Goal: Task Accomplishment & Management: Use online tool/utility

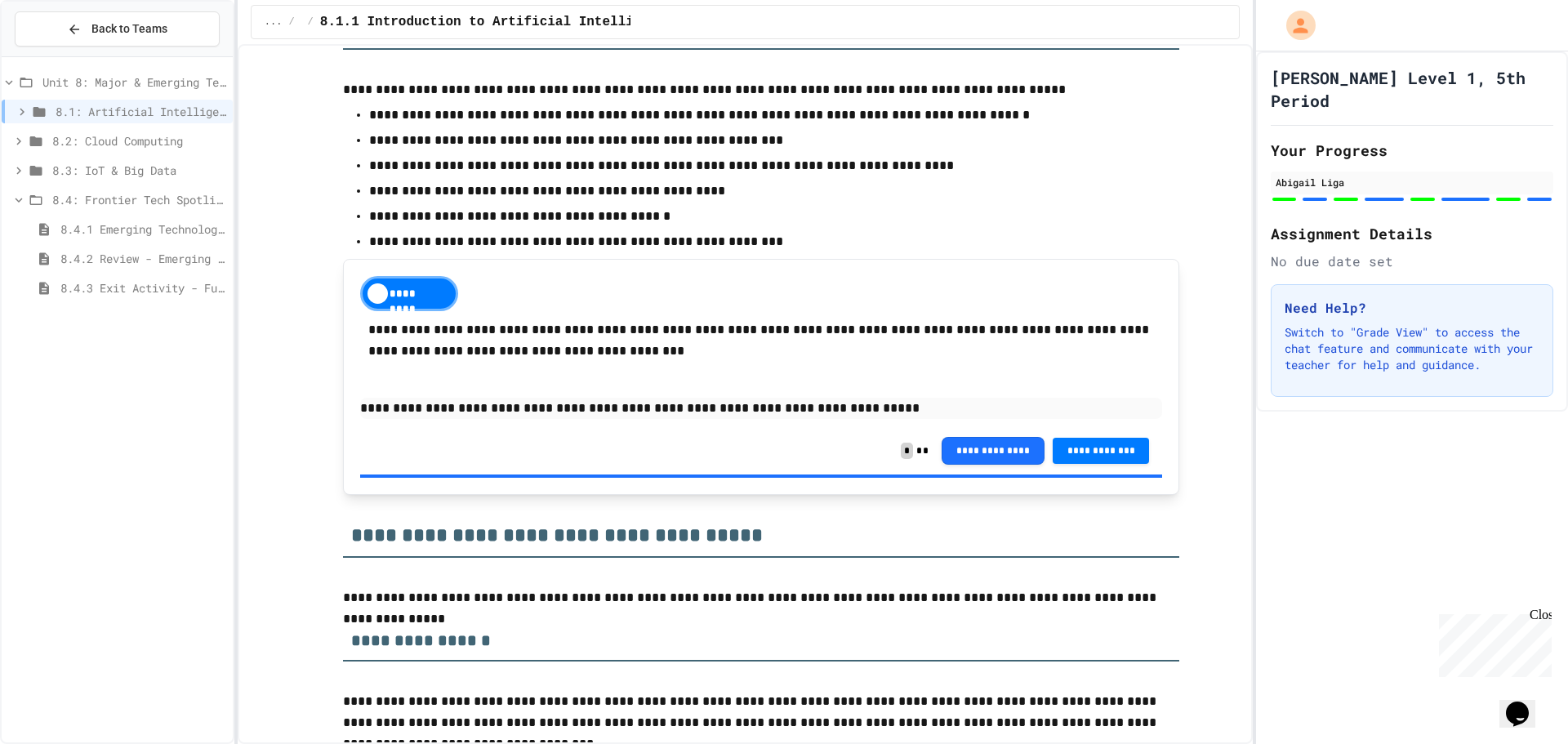
scroll to position [816, 0]
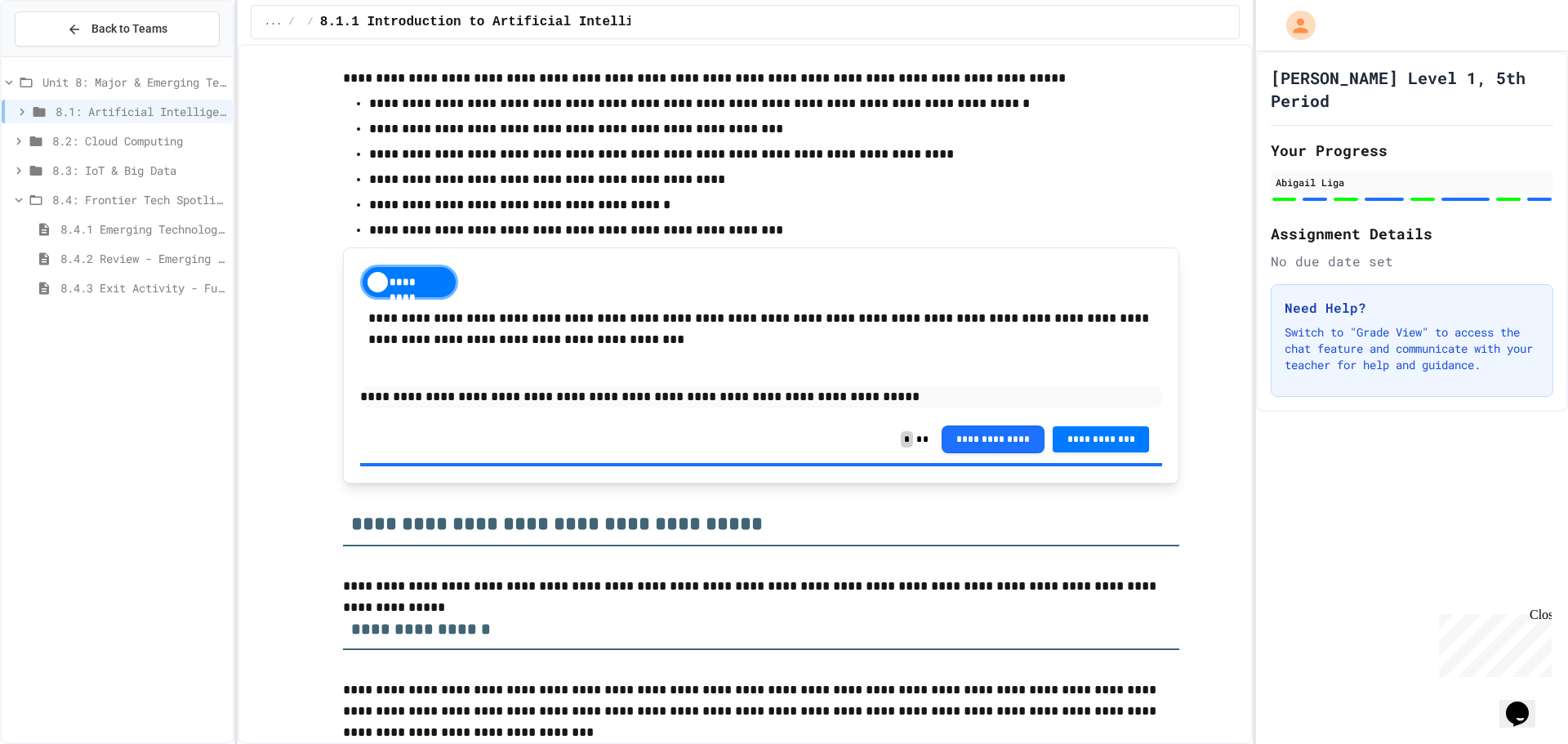
click at [117, 160] on div "8.3: IoT & Big Data" at bounding box center [117, 170] width 231 height 24
click at [119, 229] on span "8.3.2 Review - The Internet of Things and Big Data" at bounding box center [143, 229] width 166 height 17
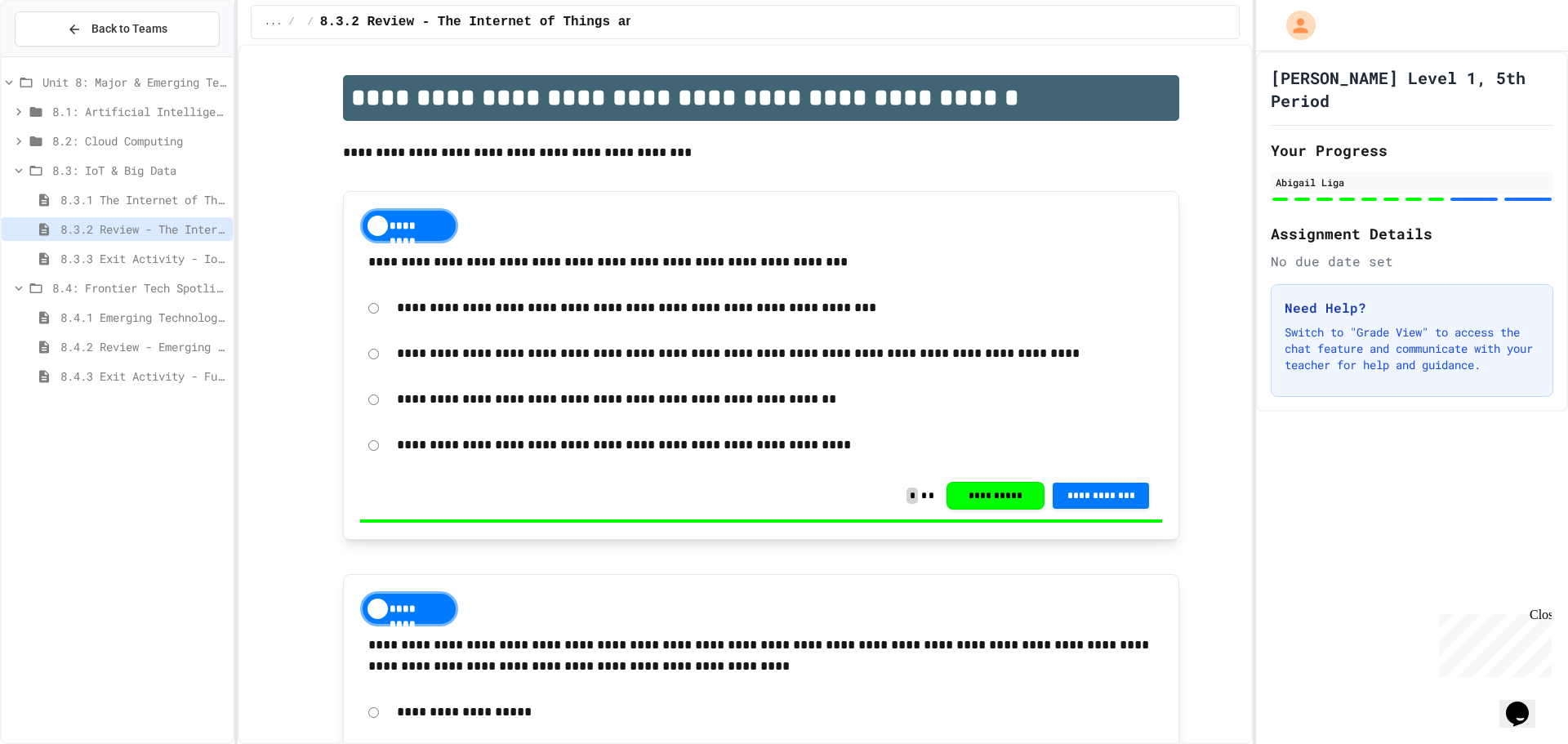
click at [119, 227] on span "8.3.2 Review - The Internet of Things and Big Data" at bounding box center [143, 229] width 166 height 17
click at [89, 169] on span "8.3: IoT & Big Data" at bounding box center [139, 170] width 174 height 17
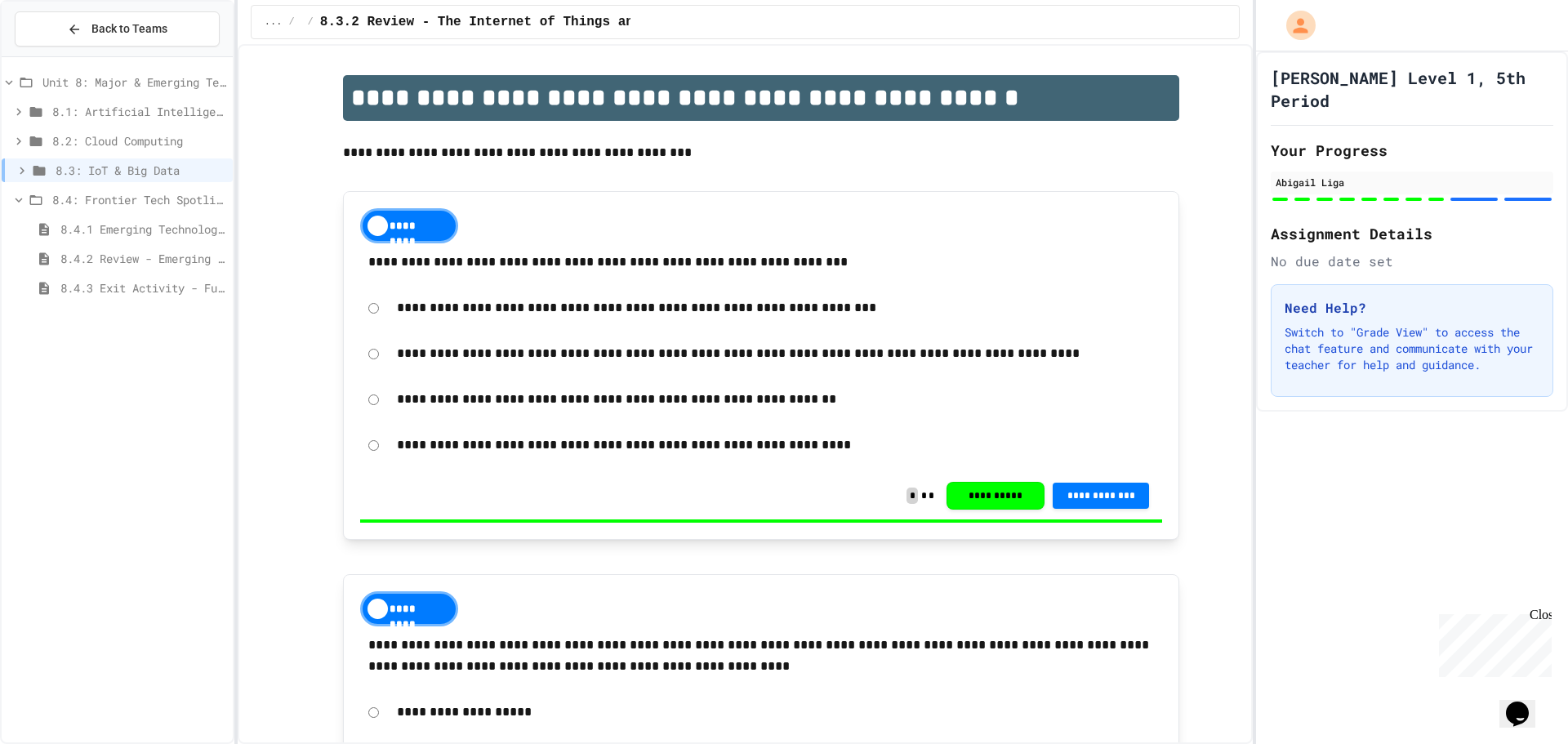
click at [84, 200] on span "8.4: Frontier Tech Spotlight" at bounding box center [139, 200] width 174 height 17
click at [89, 227] on span "8.4.1 Emerging Technologies: Shaping Our Digital Future" at bounding box center [143, 229] width 166 height 17
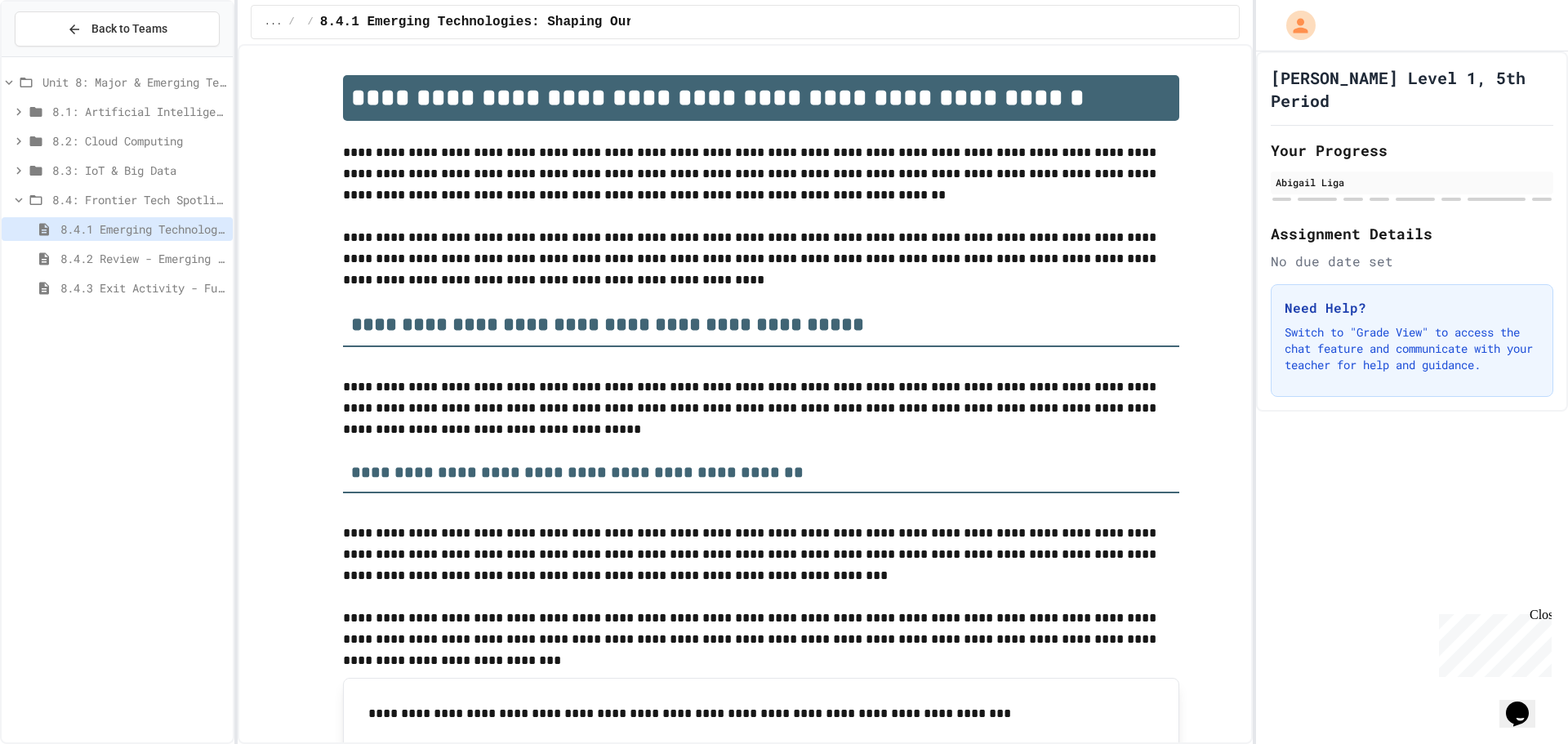
scroll to position [409, 0]
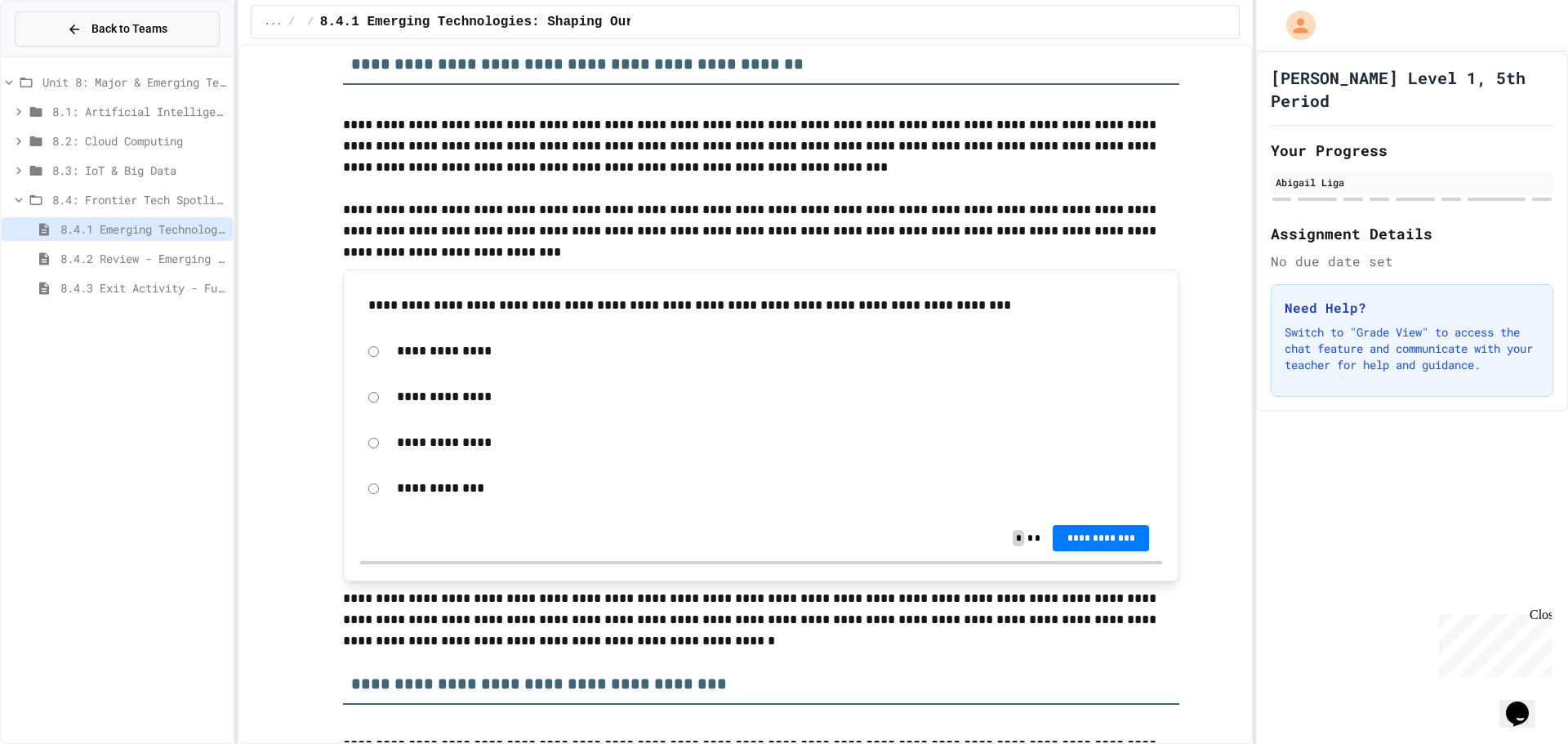
click at [94, 24] on span "Back to Teams" at bounding box center [129, 29] width 76 height 17
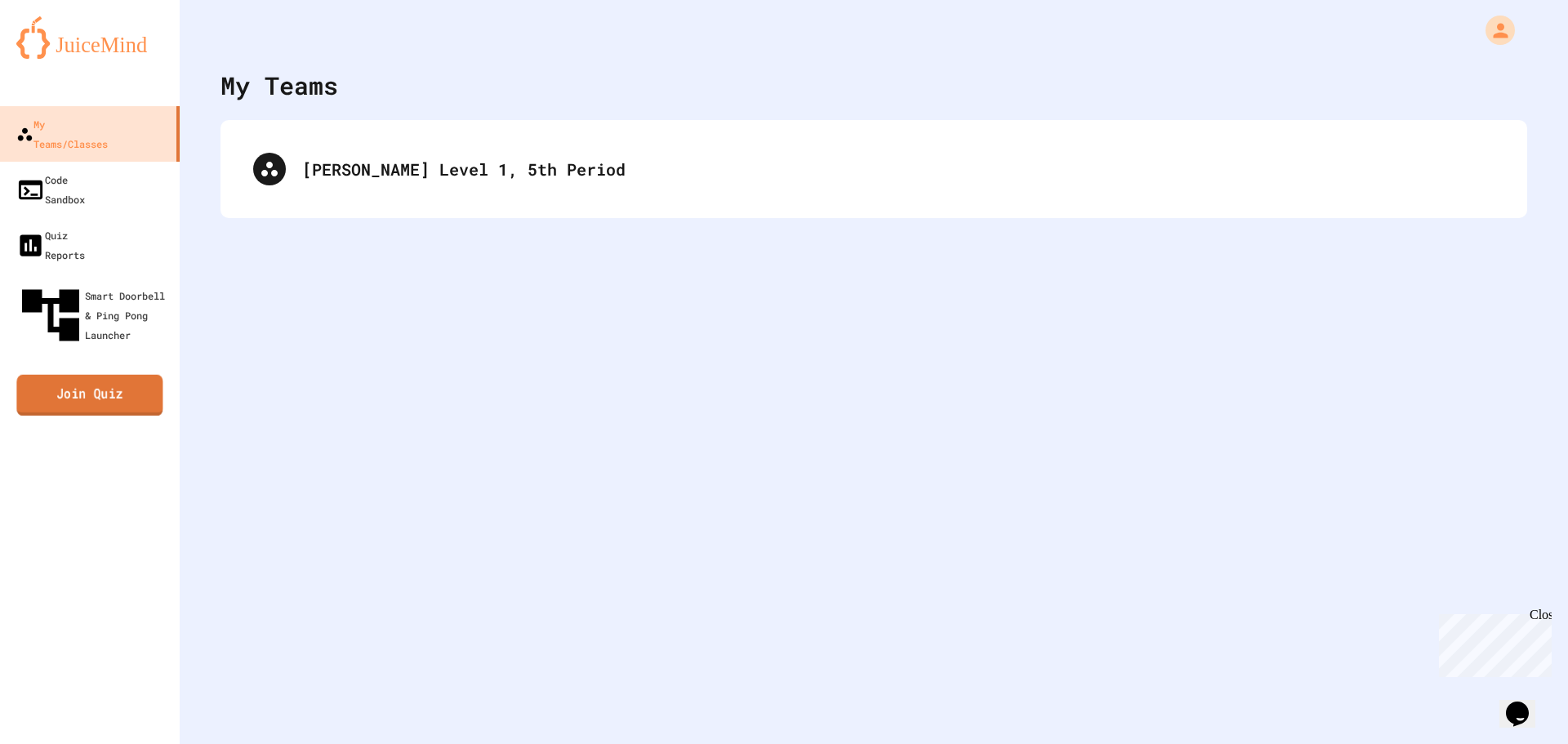
click at [77, 375] on link "Join Quiz" at bounding box center [90, 395] width 146 height 40
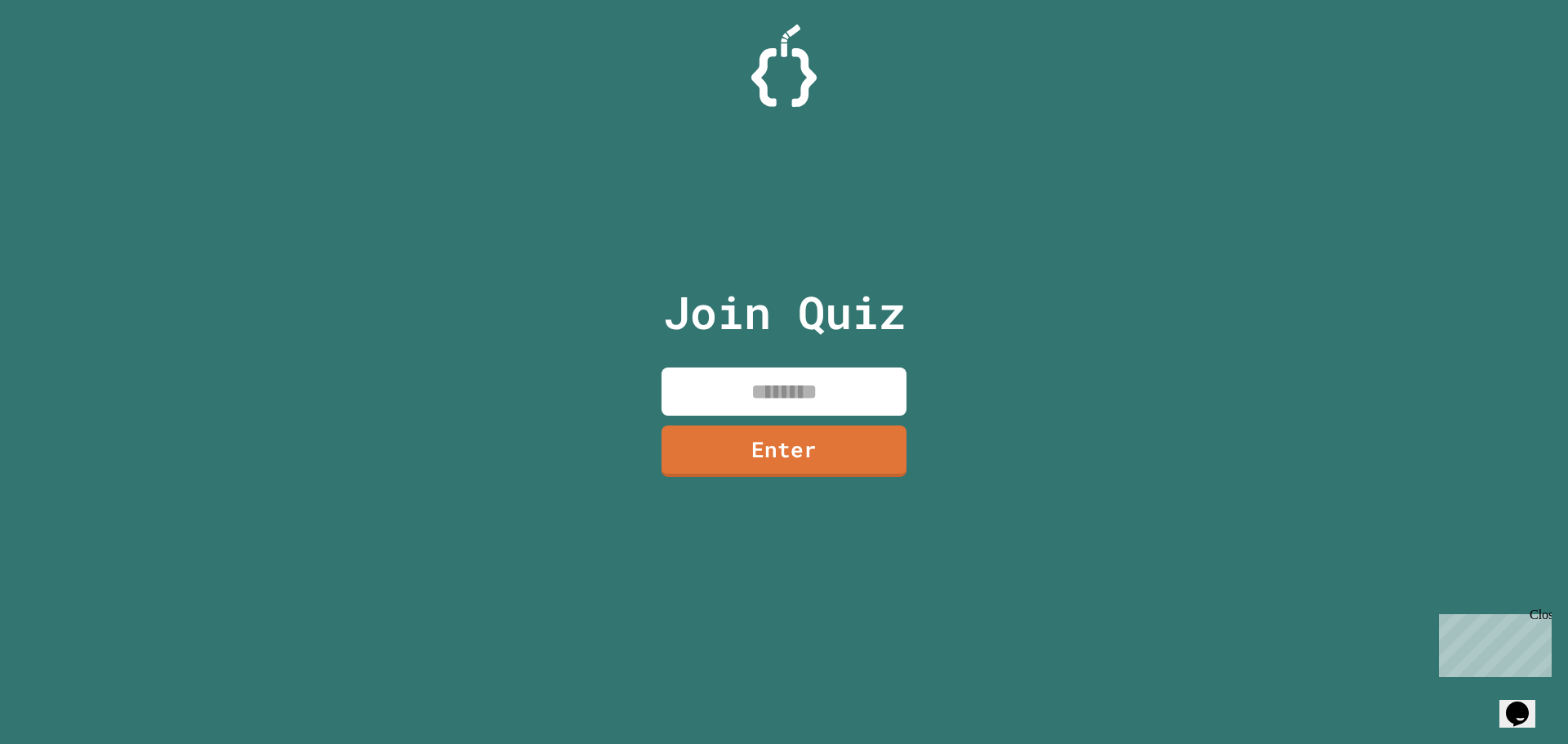
click at [748, 378] on input at bounding box center [784, 391] width 245 height 48
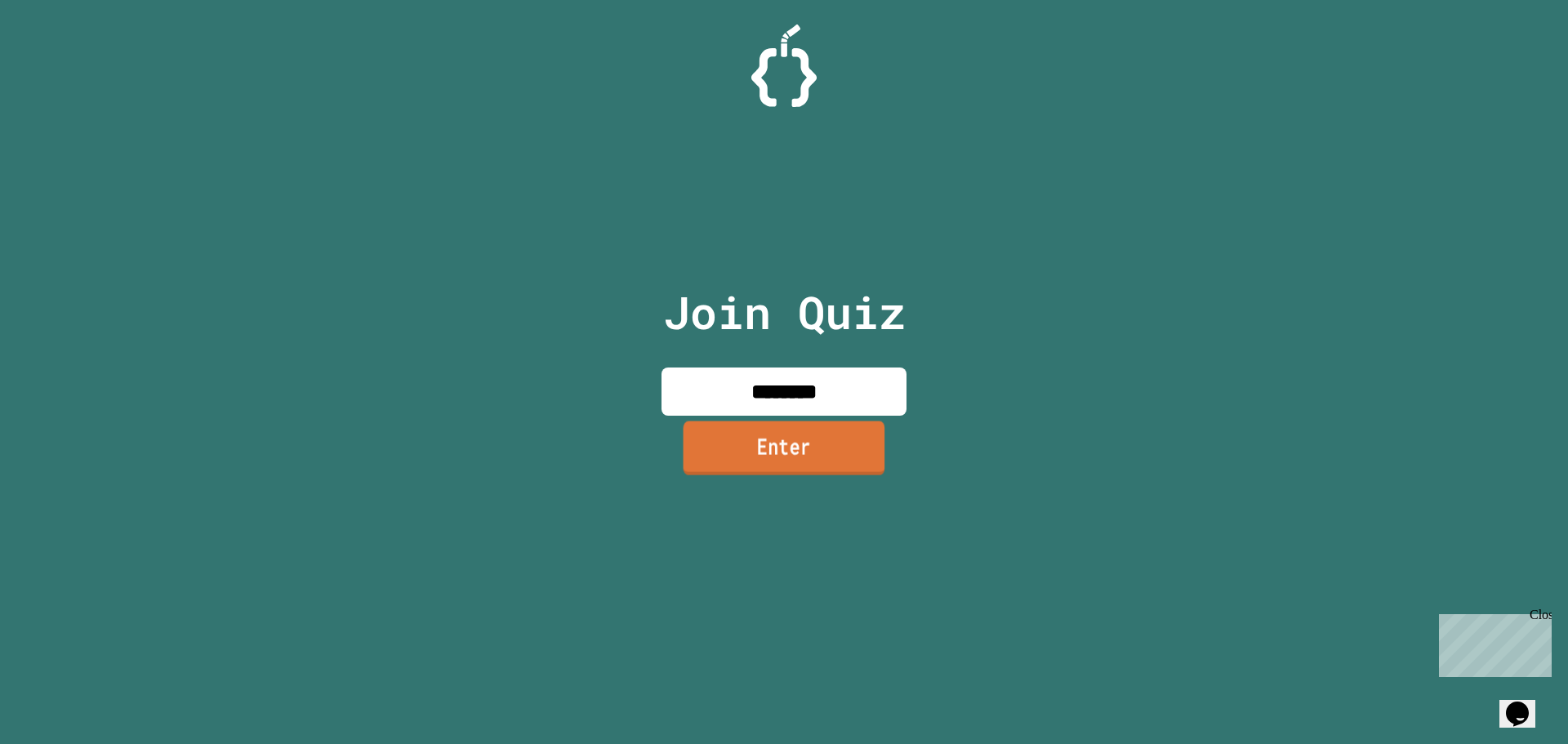
type input "********"
click at [750, 465] on link "Enter" at bounding box center [784, 447] width 201 height 54
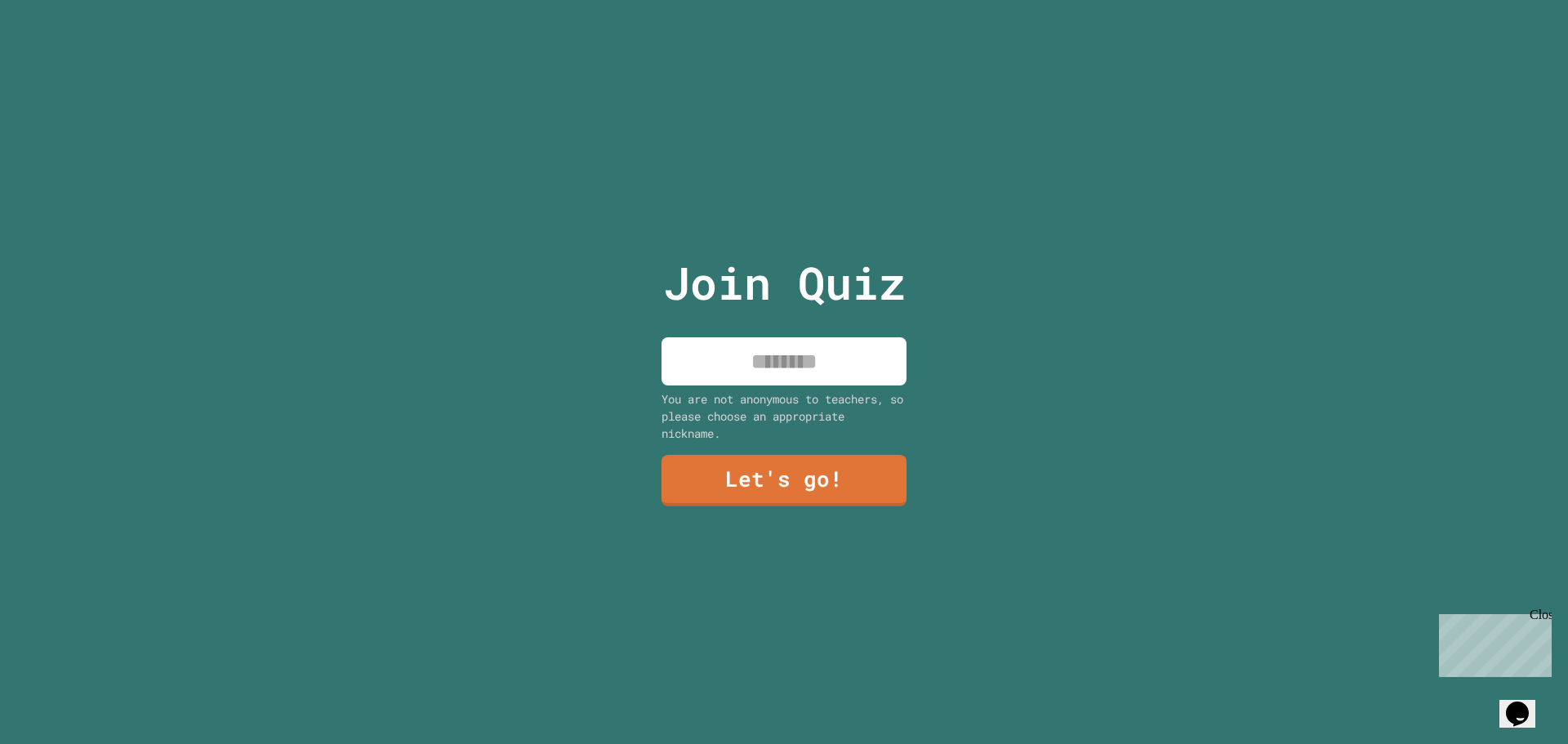
click at [741, 363] on input at bounding box center [784, 361] width 245 height 48
type input "****"
click at [731, 477] on link "Let's go!" at bounding box center [784, 479] width 242 height 54
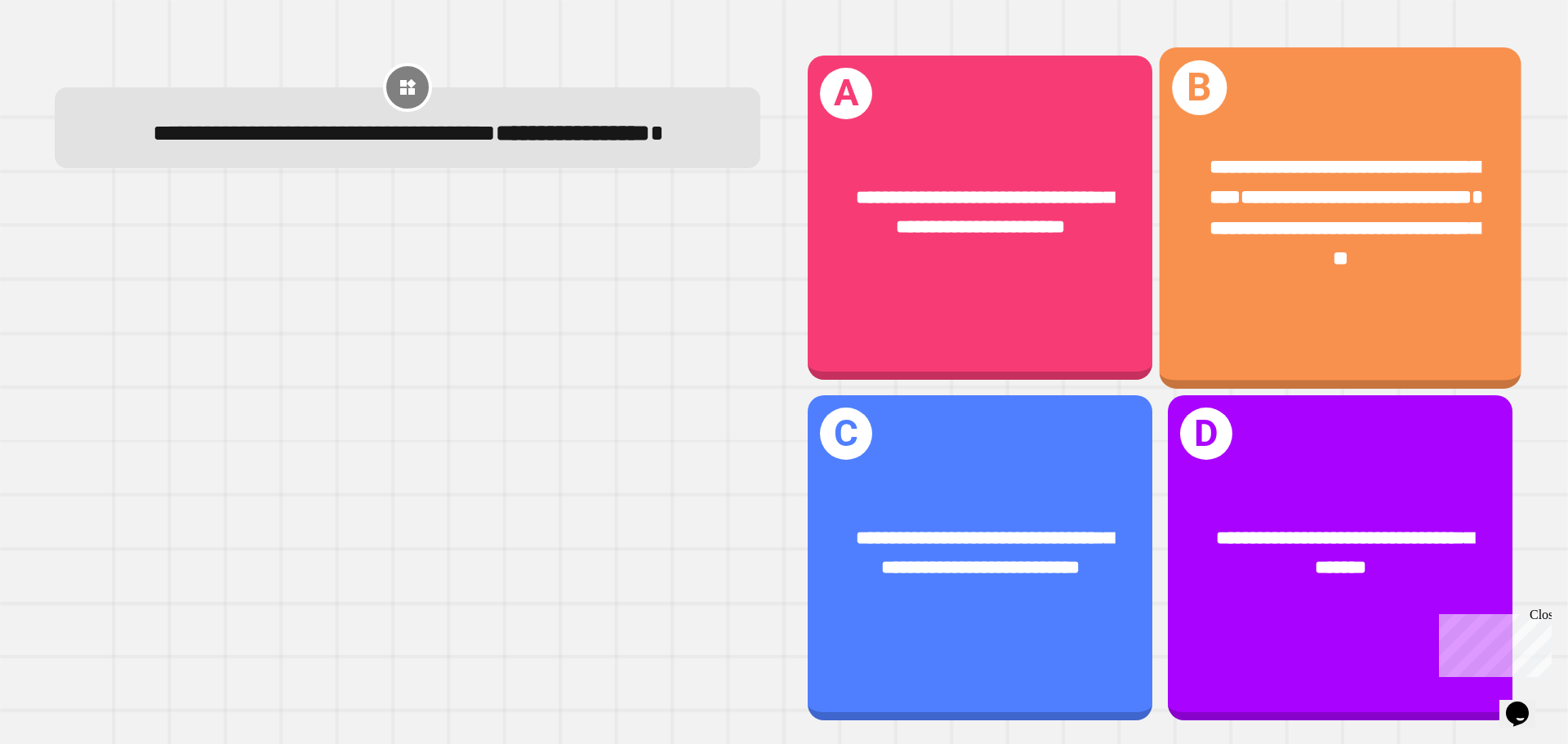
click at [1200, 259] on div "**********" at bounding box center [1340, 213] width 281 height 122
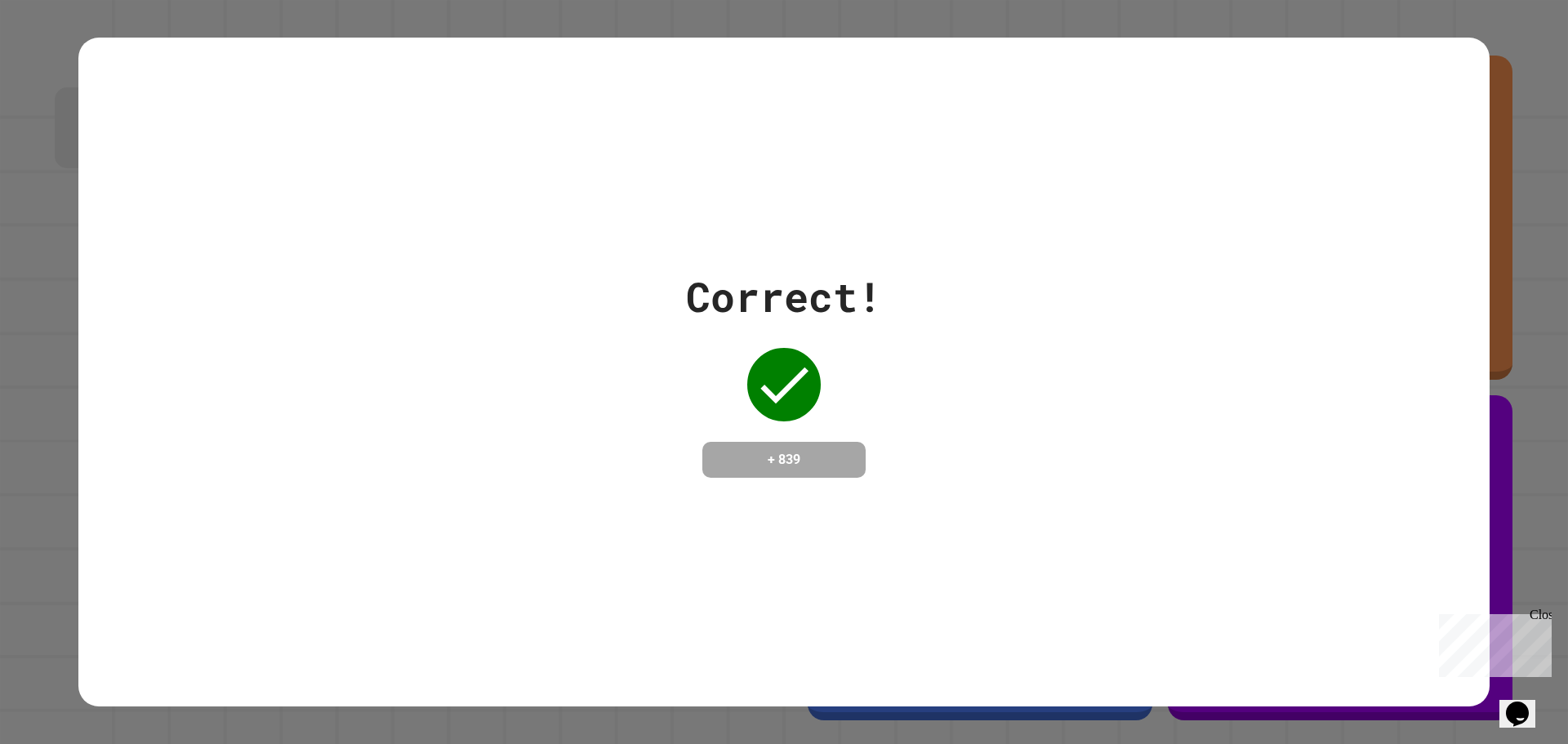
click at [43, 84] on div "Correct! + 839" at bounding box center [784, 372] width 1568 height 744
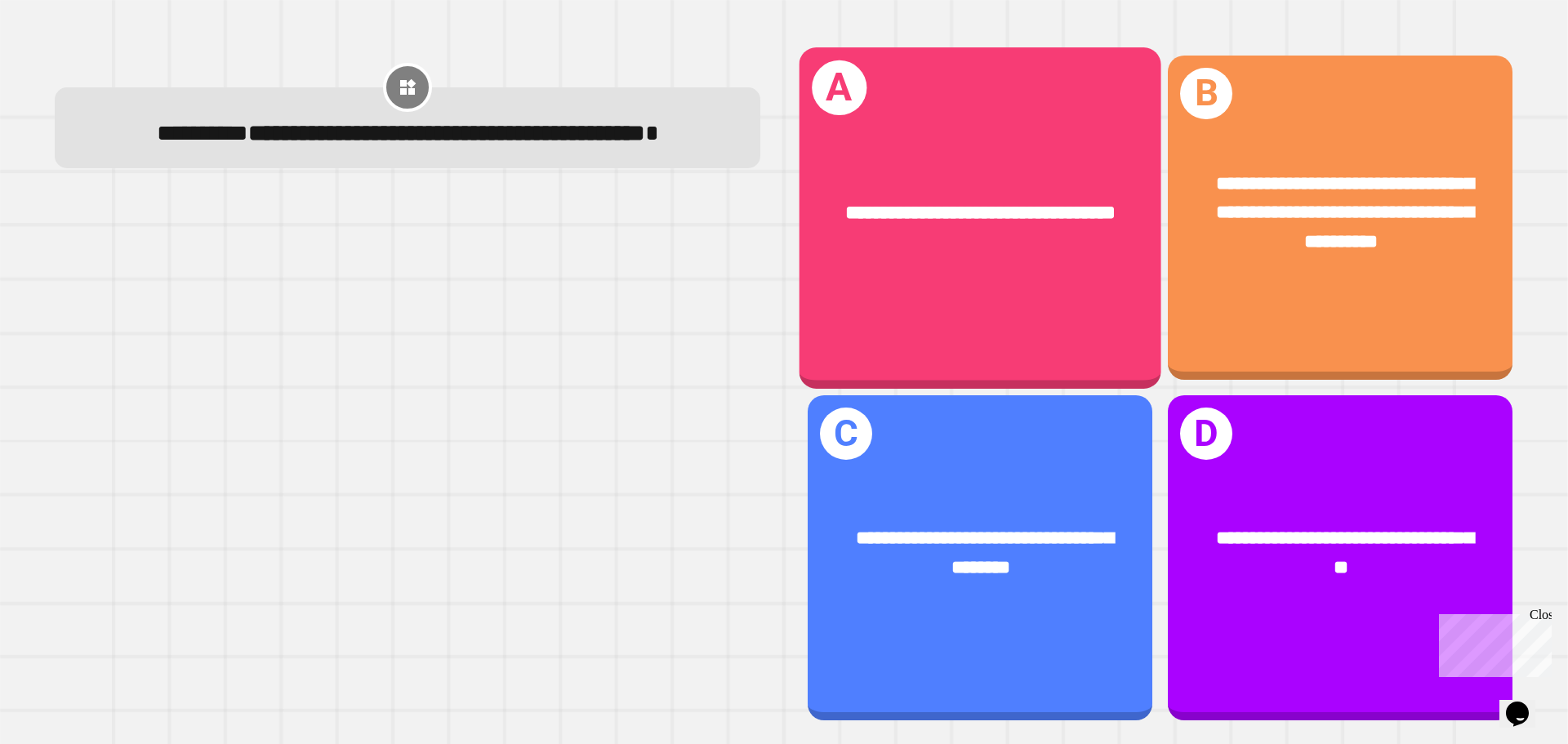
click at [931, 311] on div "**********" at bounding box center [980, 218] width 361 height 341
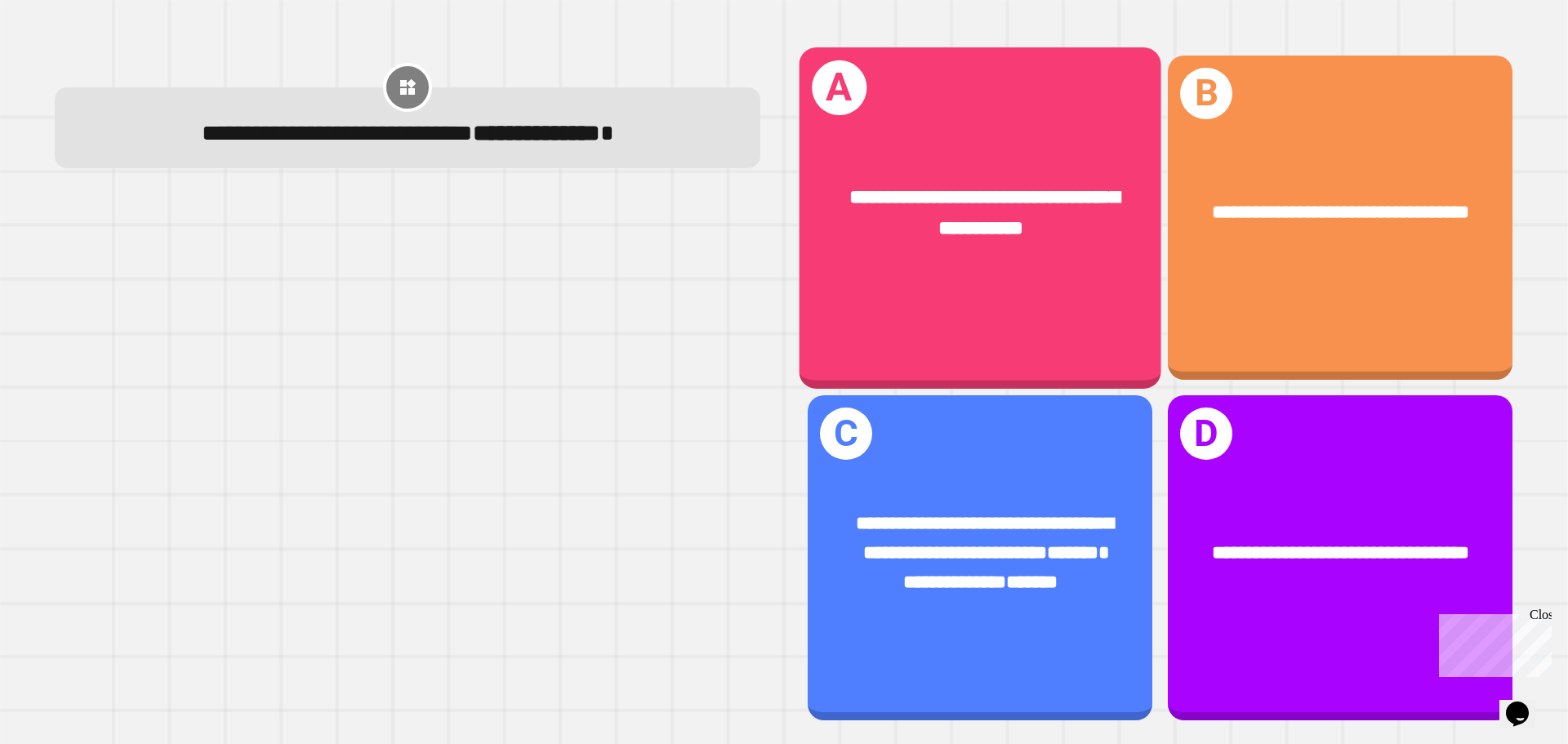
click at [976, 174] on div "**********" at bounding box center [980, 212] width 361 height 140
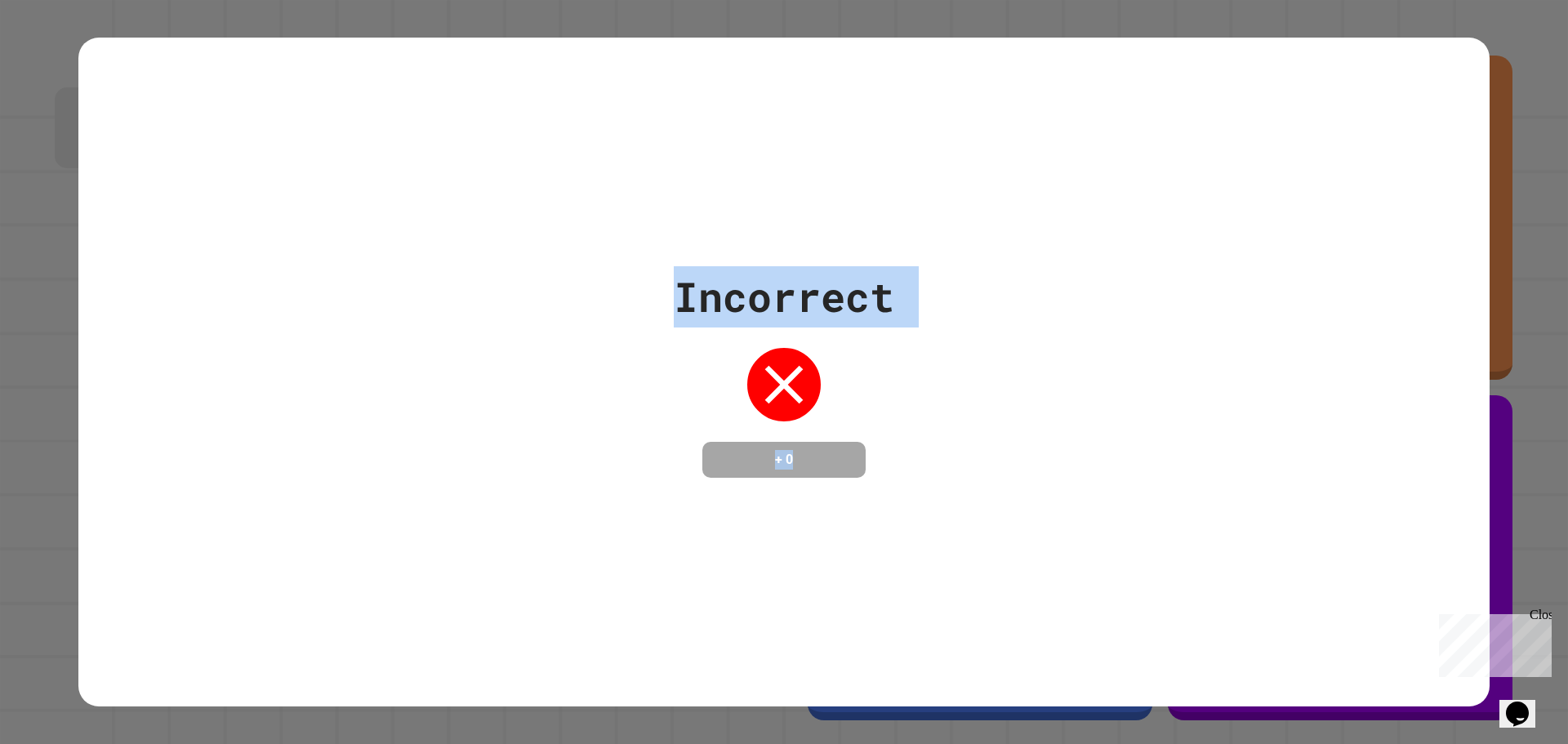
drag, startPoint x: 672, startPoint y: 275, endPoint x: 694, endPoint y: 410, distance: 136.8
click at [797, 454] on div "Incorrect + 0" at bounding box center [784, 372] width 220 height 212
click at [165, 173] on div "Incorrect + 0" at bounding box center [784, 372] width 1411 height 669
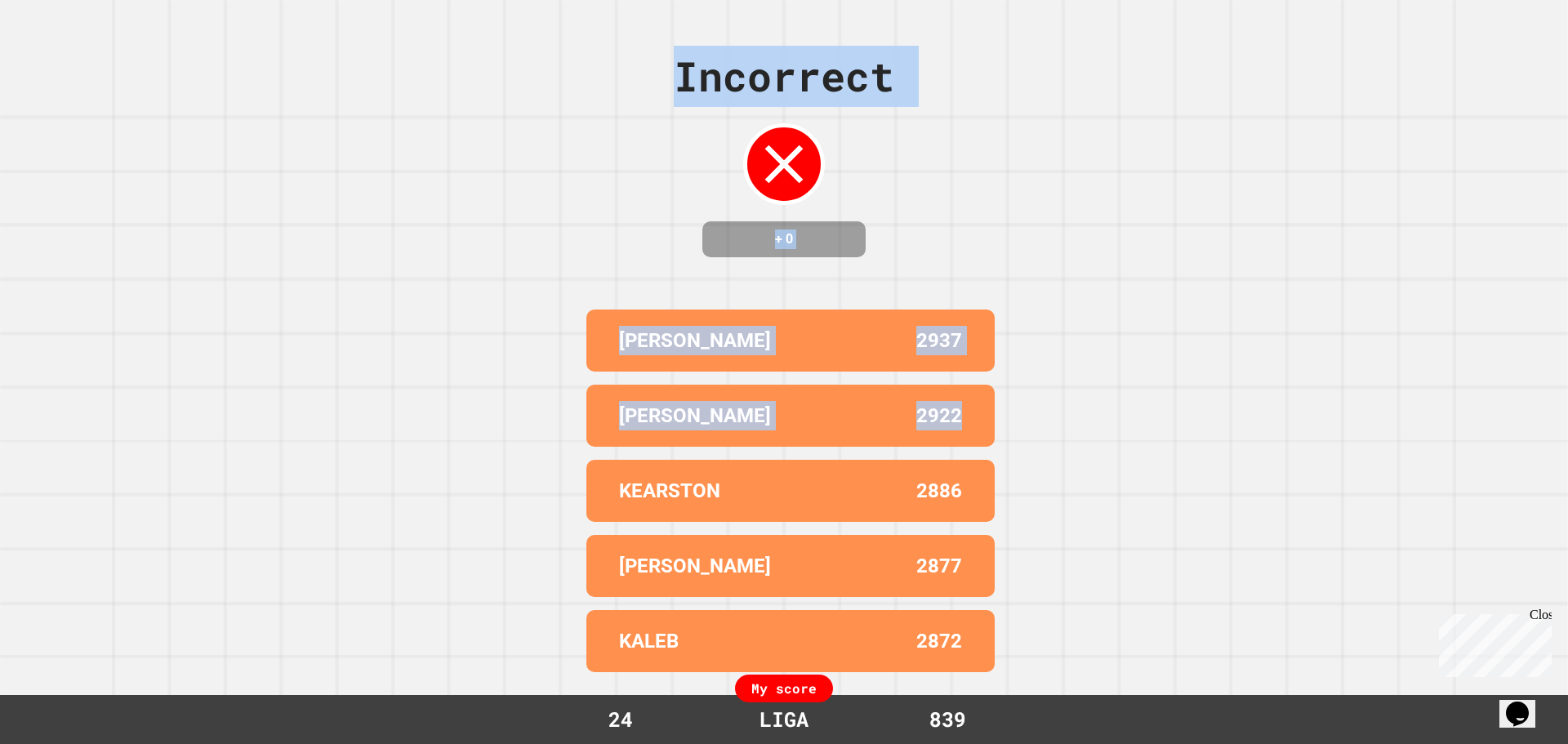
drag, startPoint x: 666, startPoint y: 62, endPoint x: 962, endPoint y: 379, distance: 433.7
click at [962, 379] on div "Incorrect + 0 [PERSON_NAME] 2937 [PERSON_NAME] 2922 [PERSON_NAME] 2886 [PERSON_…" at bounding box center [784, 372] width 1568 height 744
click at [249, 161] on div "Incorrect + 0 [PERSON_NAME] 2937 [PERSON_NAME] 2922 [PERSON_NAME] 2886 [PERSON_…" at bounding box center [784, 372] width 1568 height 744
click at [284, 153] on div "Incorrect + 0 [PERSON_NAME] 2937 [PERSON_NAME] 2922 [PERSON_NAME] 2886 [PERSON_…" at bounding box center [784, 372] width 1568 height 744
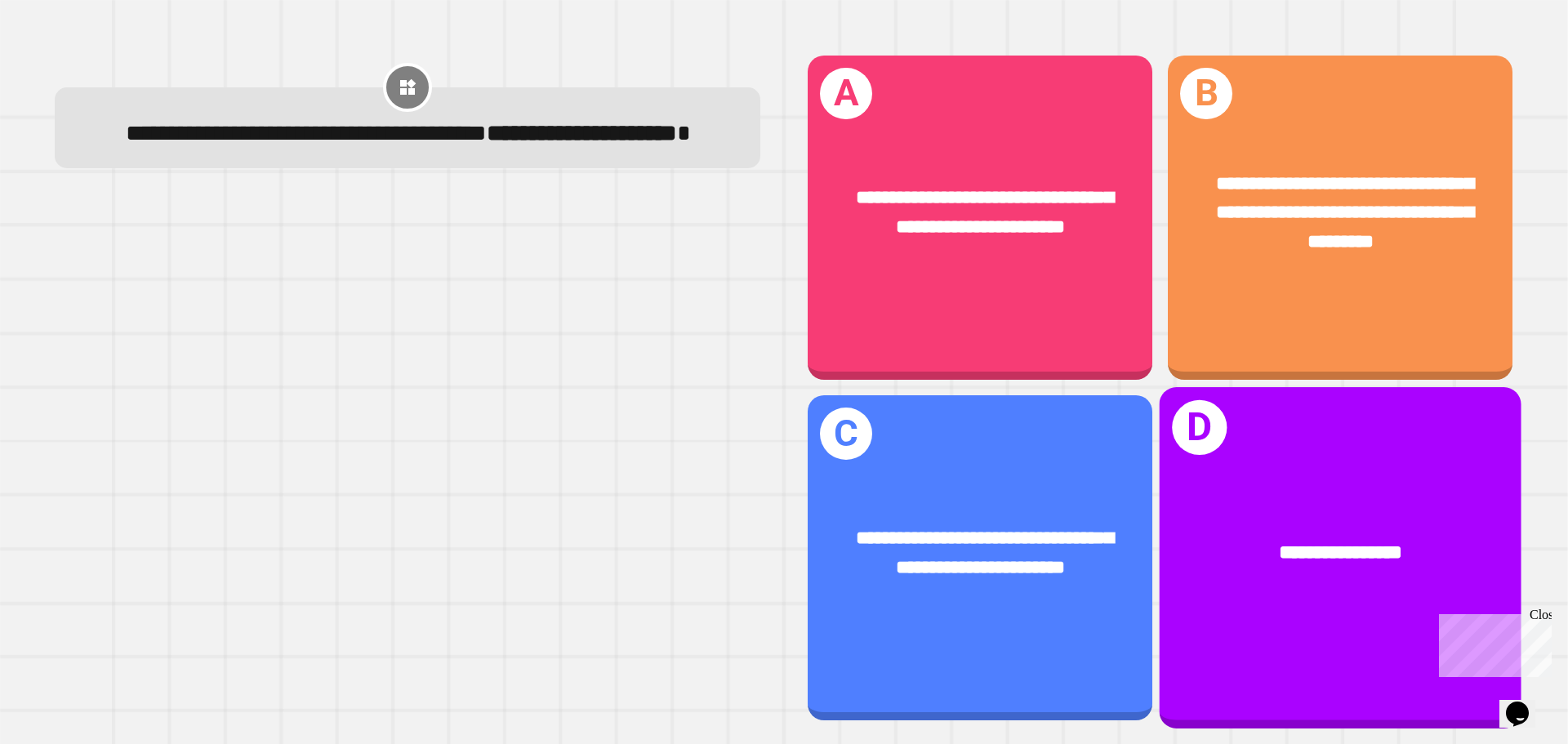
click at [1374, 475] on div "**********" at bounding box center [1341, 557] width 361 height 341
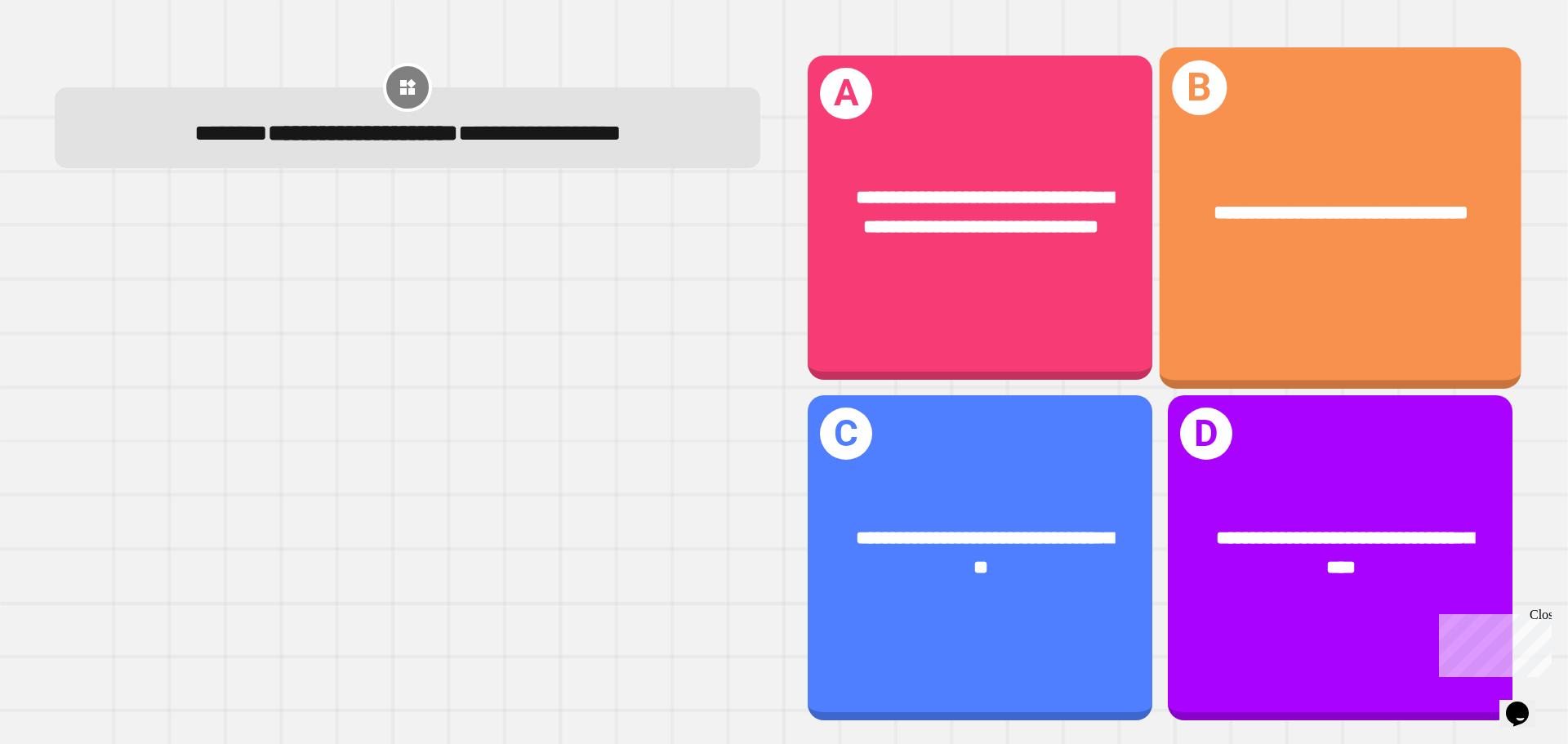
click at [1278, 245] on div "**********" at bounding box center [1341, 212] width 361 height 109
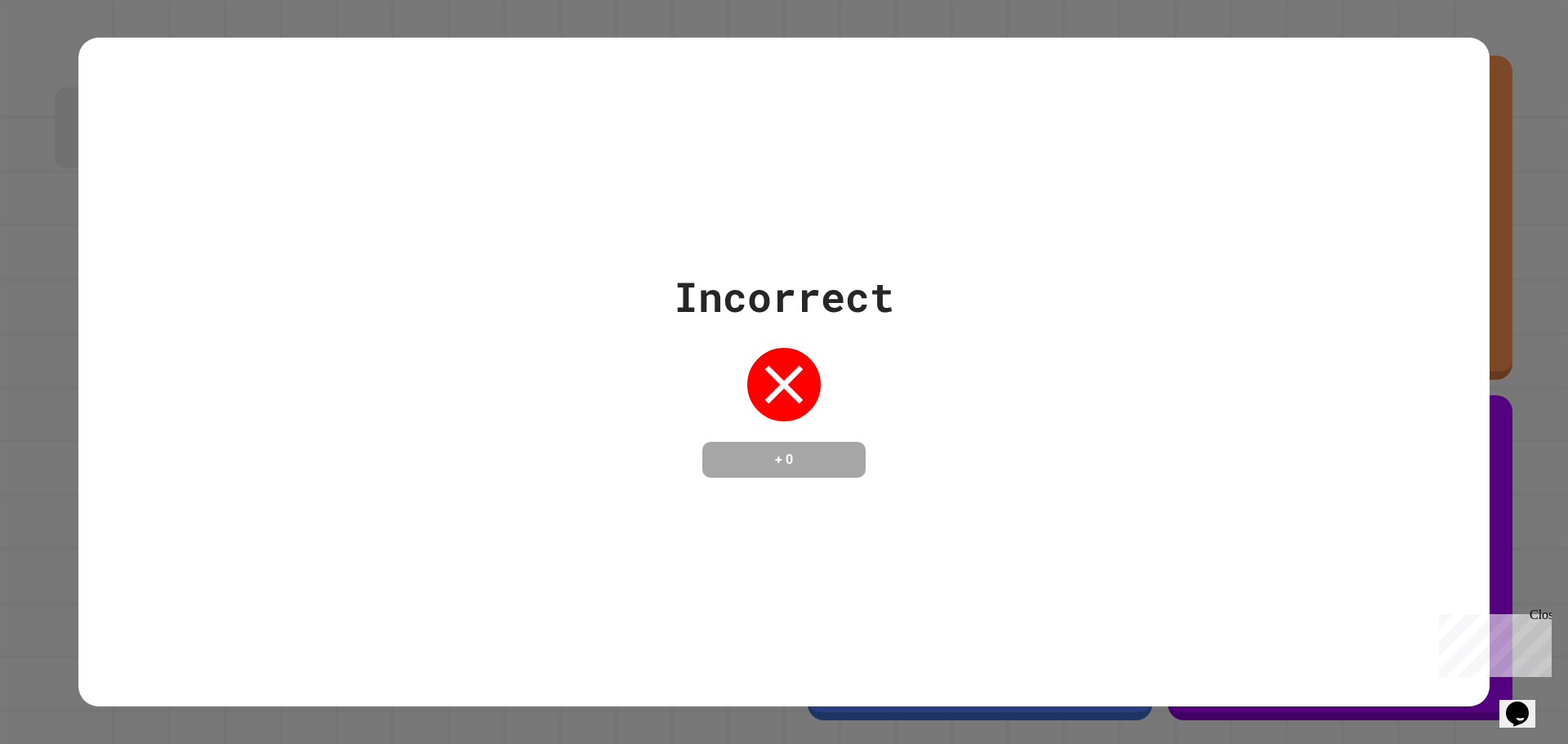
click at [0, 126] on div "Incorrect + 0" at bounding box center [784, 372] width 1568 height 744
click at [0, 102] on div "Incorrect + 0" at bounding box center [784, 372] width 1568 height 744
drag, startPoint x: 0, startPoint y: 102, endPoint x: 795, endPoint y: 259, distance: 810.4
click at [795, 259] on div "Incorrect + 0" at bounding box center [784, 372] width 1568 height 744
click at [797, 266] on div "Incorrect" at bounding box center [784, 296] width 220 height 61
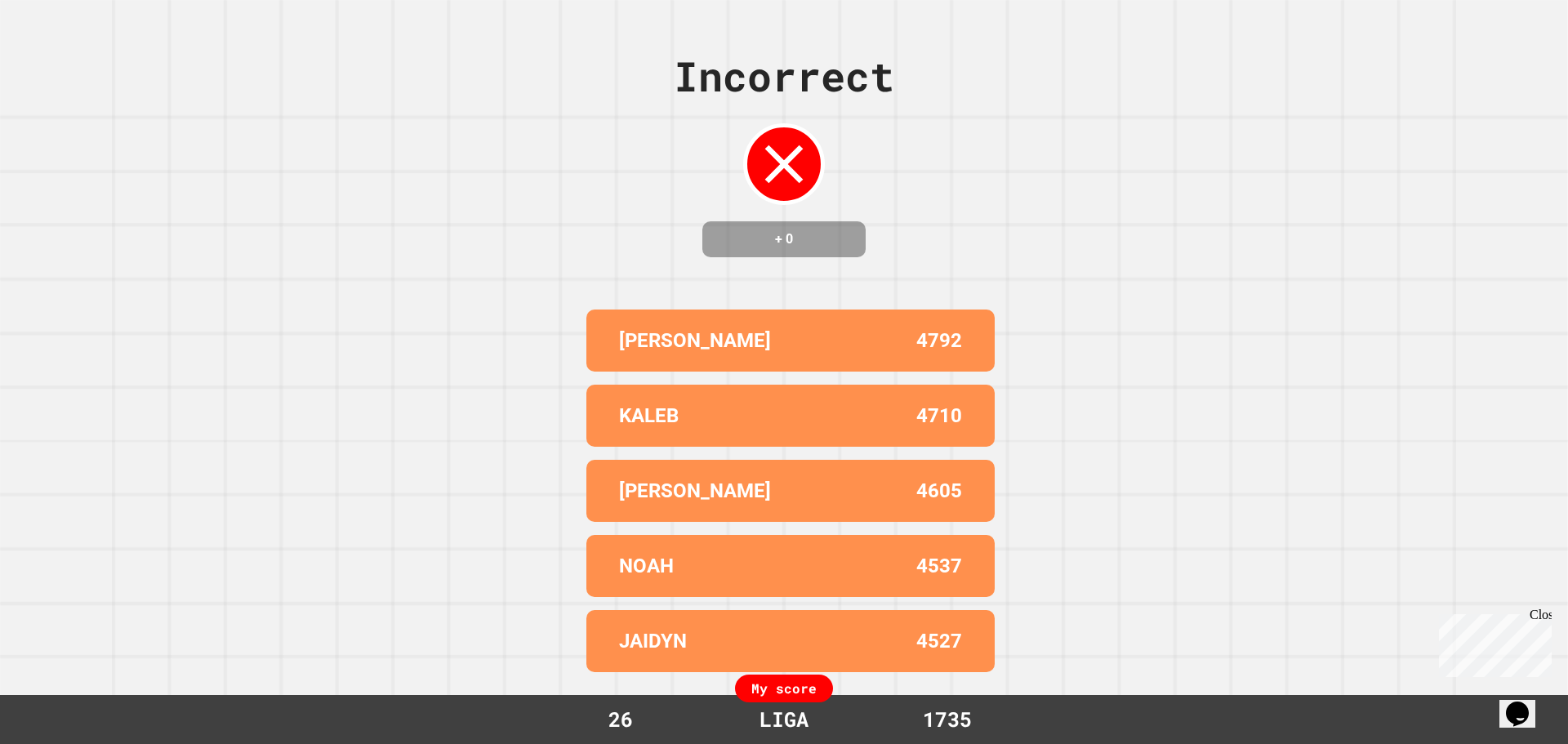
drag, startPoint x: 632, startPoint y: 269, endPoint x: 778, endPoint y: 299, distance: 149.1
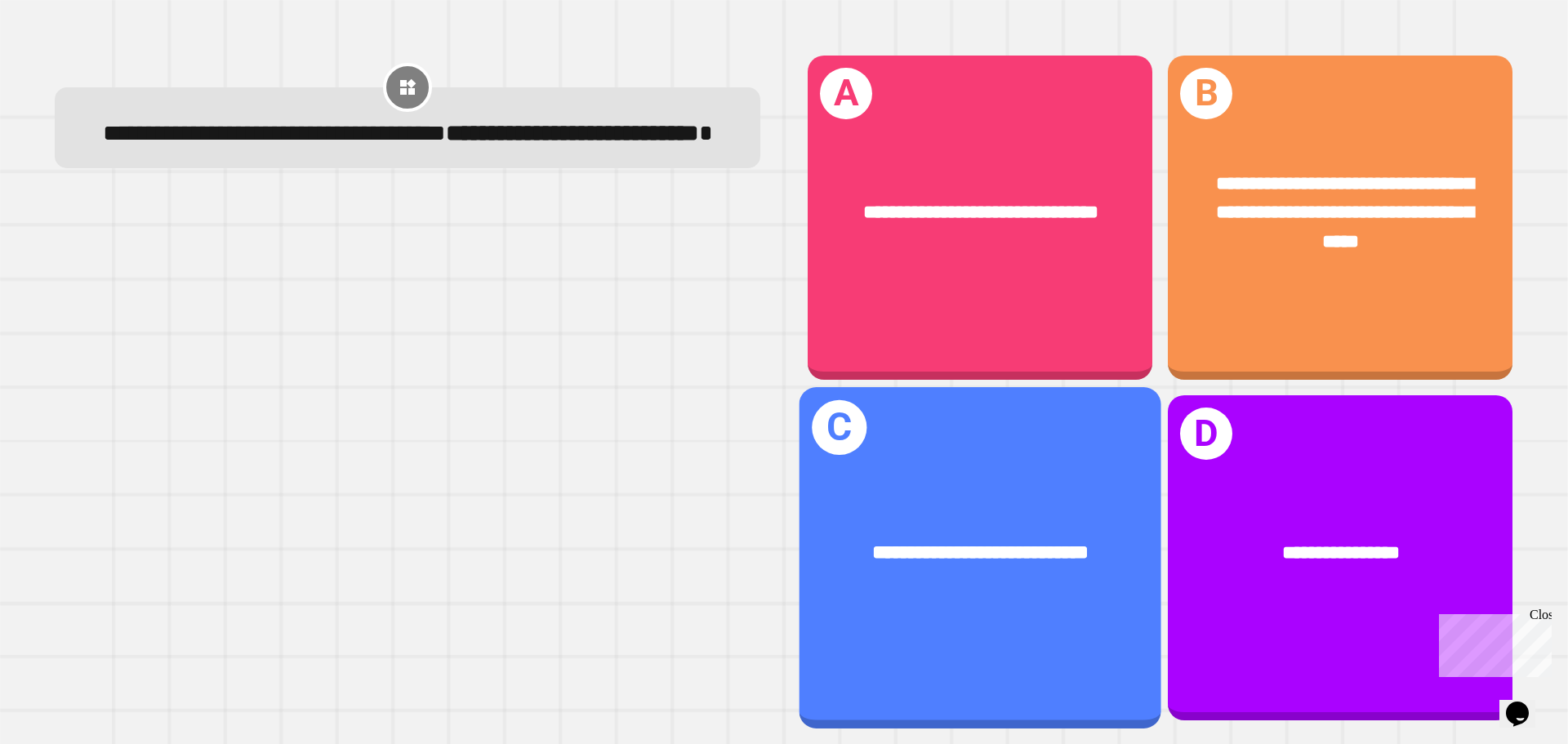
click at [988, 499] on div "**********" at bounding box center [980, 553] width 361 height 109
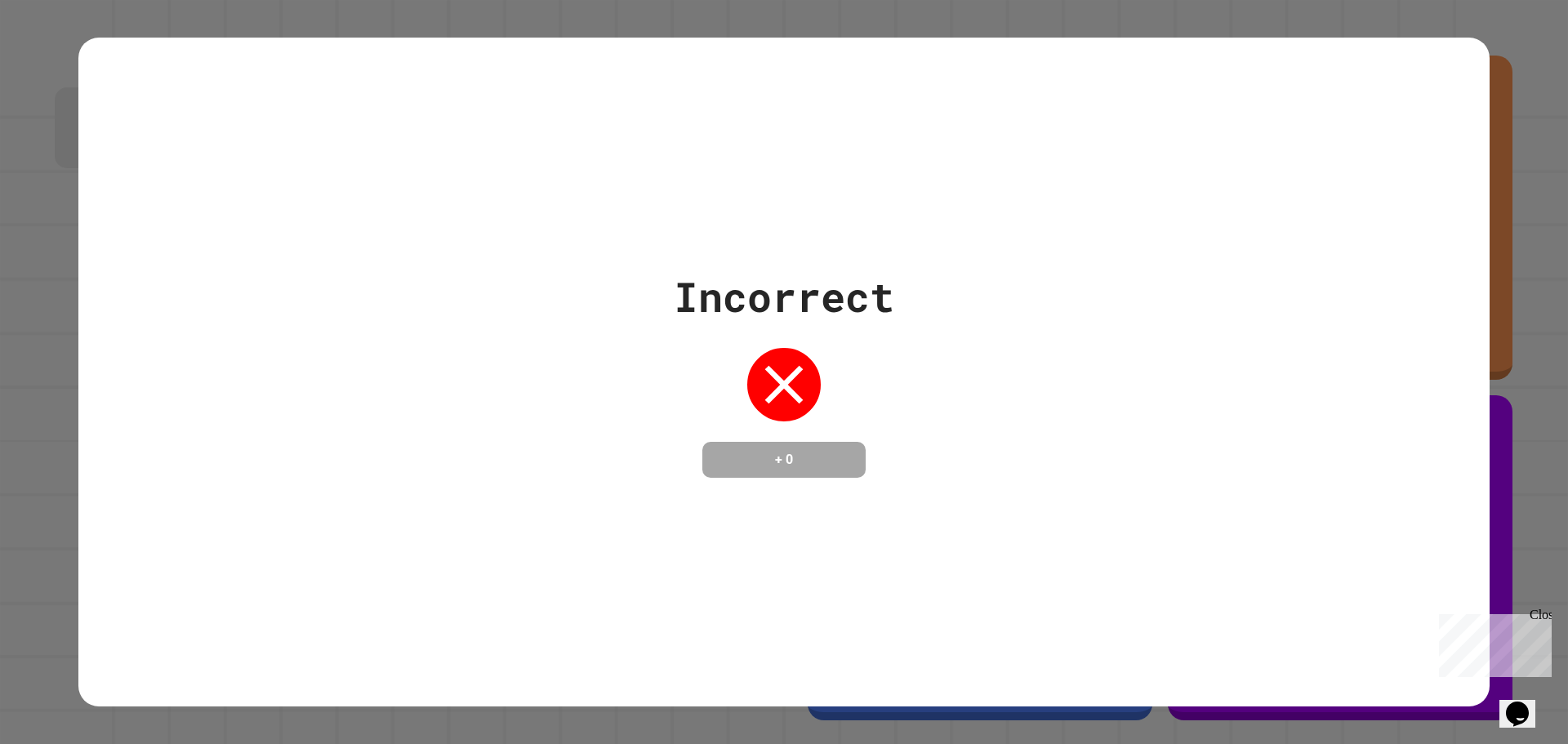
click at [0, 155] on div "Incorrect + 0" at bounding box center [784, 372] width 1568 height 744
drag, startPoint x: 113, startPoint y: 113, endPoint x: 832, endPoint y: 255, distance: 732.9
click at [832, 255] on div "Incorrect + 0" at bounding box center [784, 372] width 1411 height 669
click at [824, 249] on div "Incorrect + 0" at bounding box center [784, 372] width 1411 height 669
click at [164, 193] on div "Incorrect + 0" at bounding box center [784, 372] width 1411 height 669
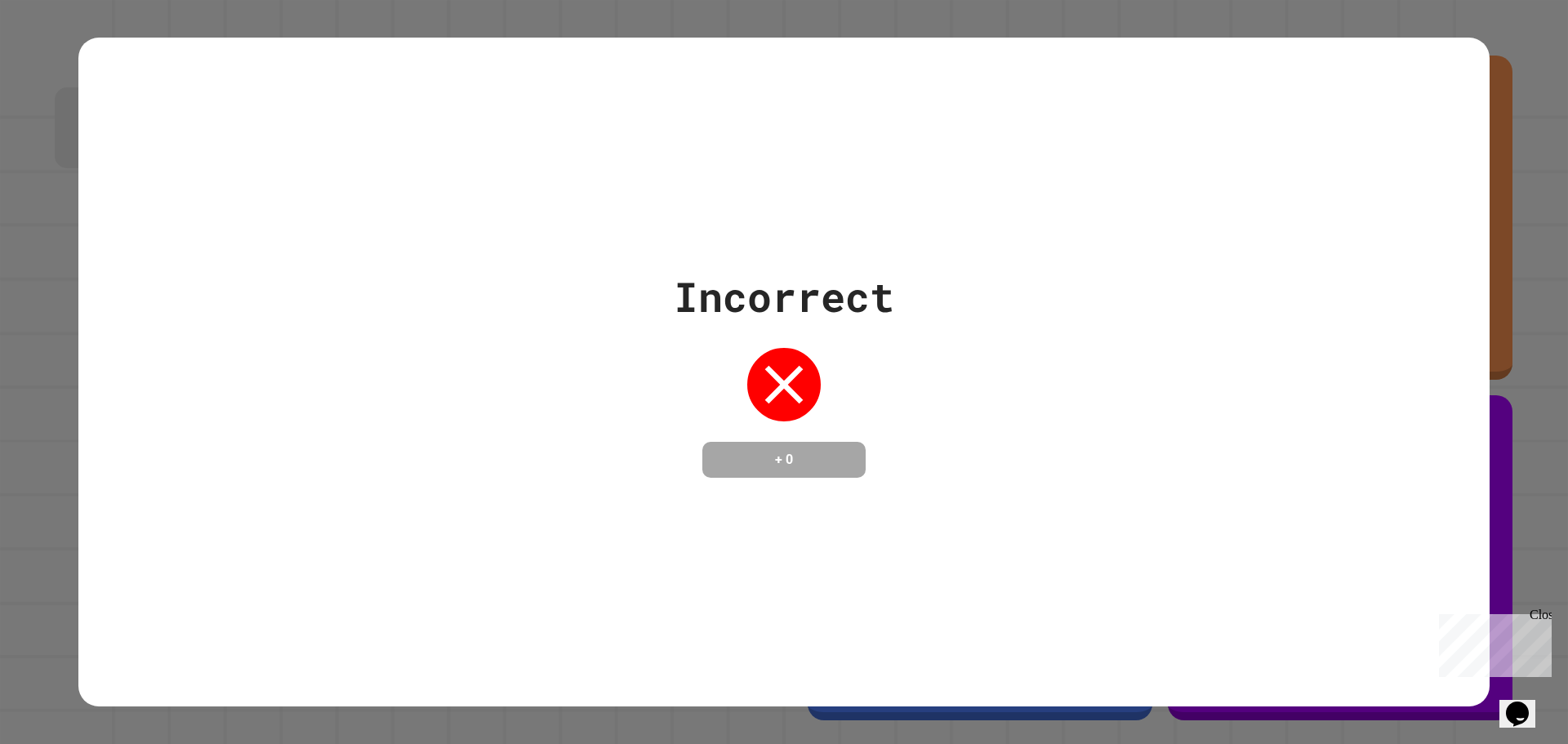
drag, startPoint x: 0, startPoint y: 224, endPoint x: 642, endPoint y: 246, distance: 642.4
click at [640, 246] on div "Incorrect + 0" at bounding box center [784, 372] width 1568 height 744
drag, startPoint x: 189, startPoint y: 45, endPoint x: 201, endPoint y: 8, distance: 38.9
click at [201, 18] on div "Incorrect + 0" at bounding box center [784, 372] width 1568 height 744
